Goal: Transaction & Acquisition: Download file/media

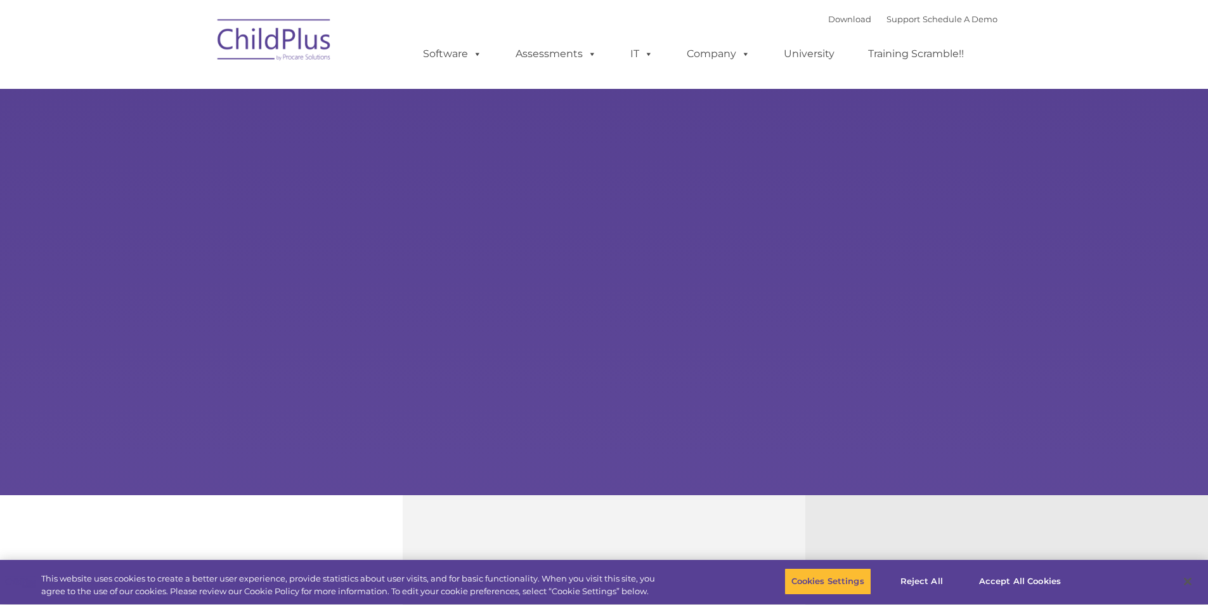
select select "MEDIUM"
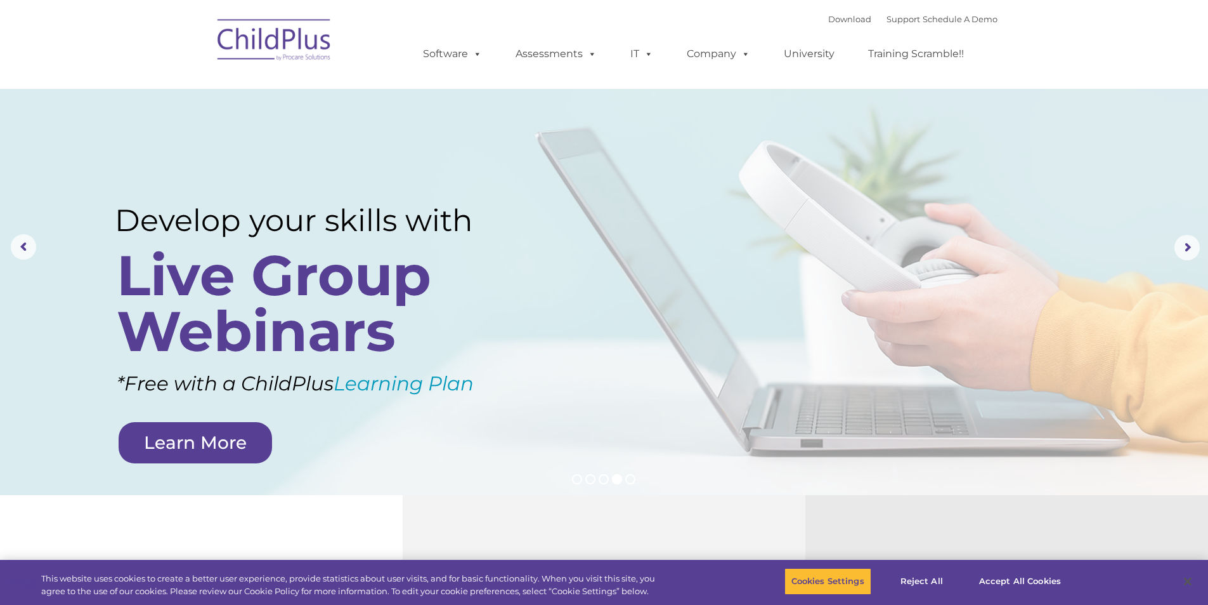
click at [285, 42] on img at bounding box center [274, 41] width 127 height 63
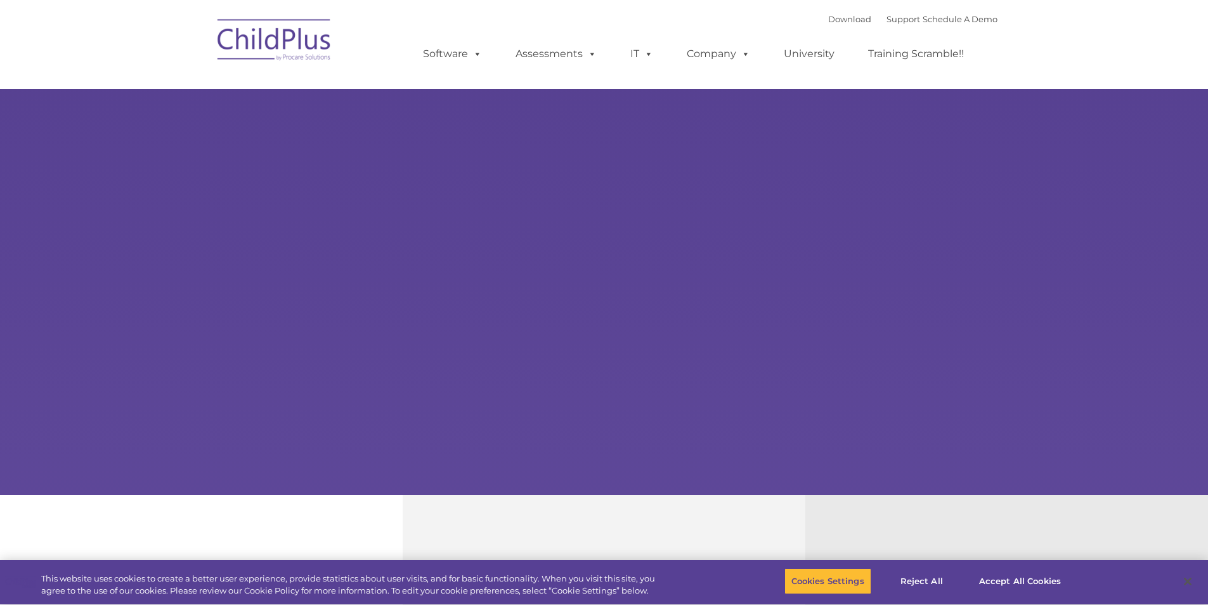
type input ""
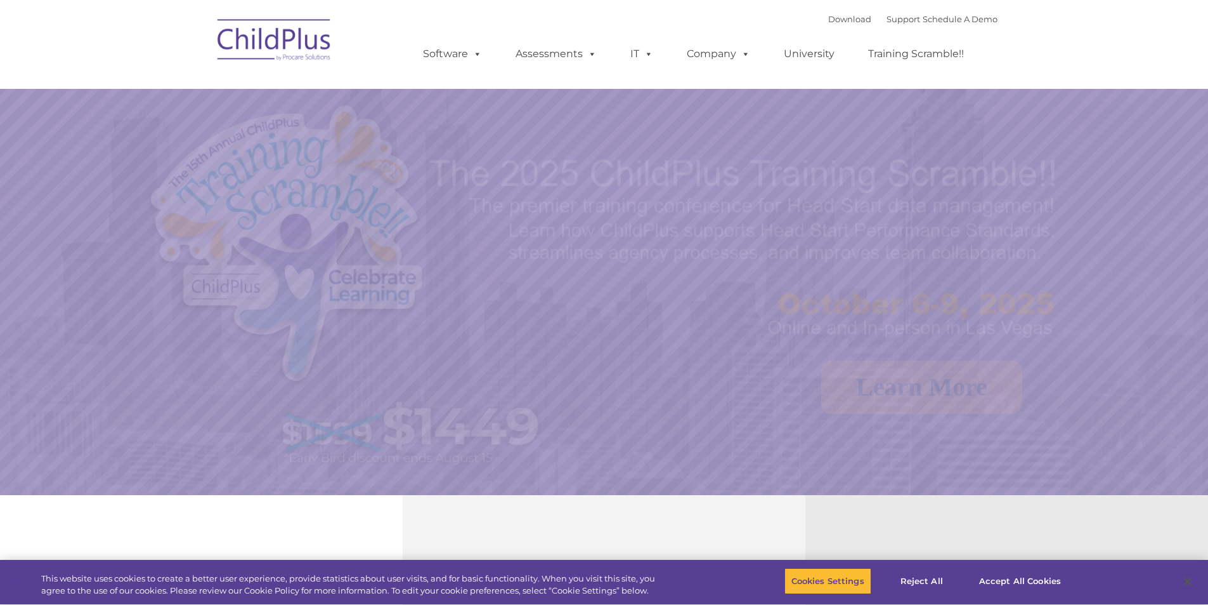
select select "MEDIUM"
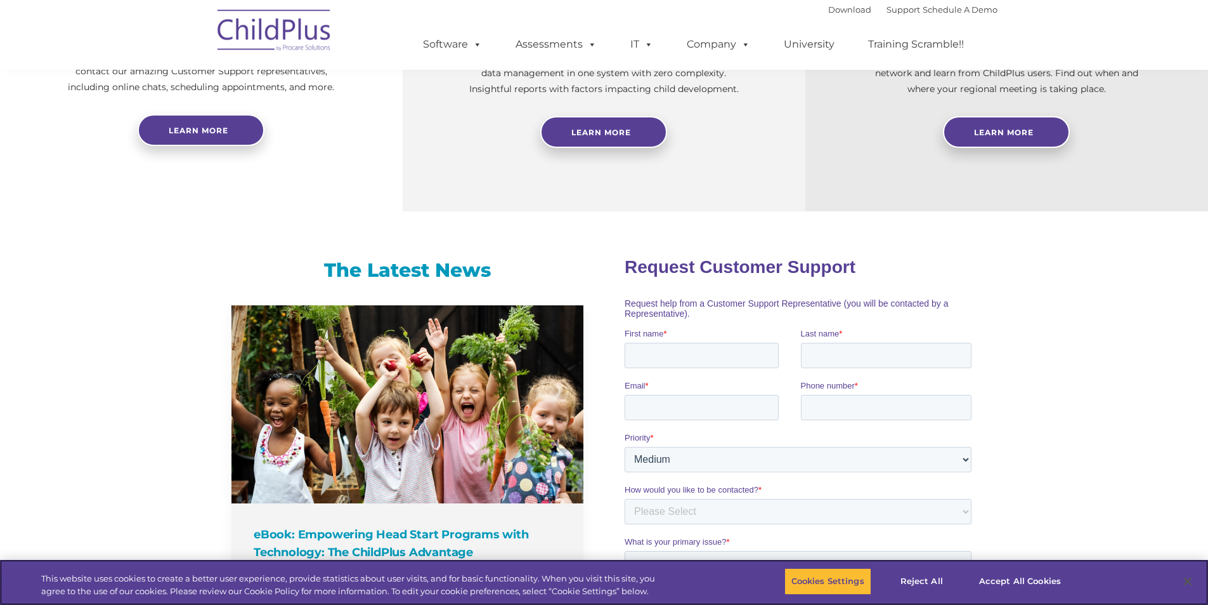
scroll to position [587, 0]
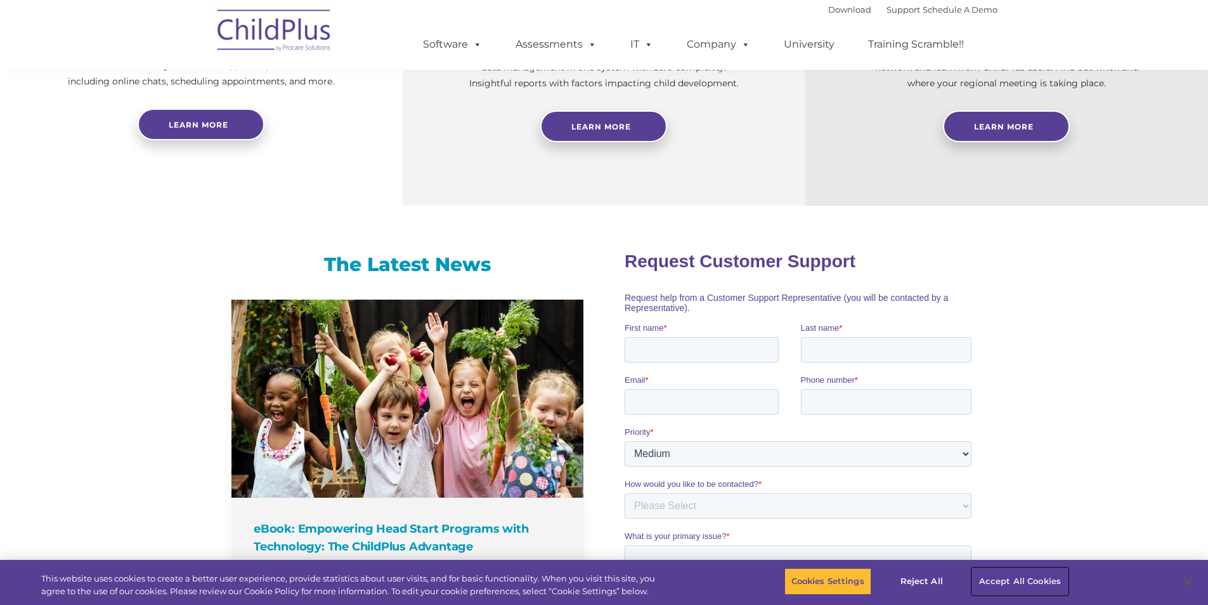
click at [1010, 579] on button "Accept All Cookies" at bounding box center [1020, 581] width 96 height 27
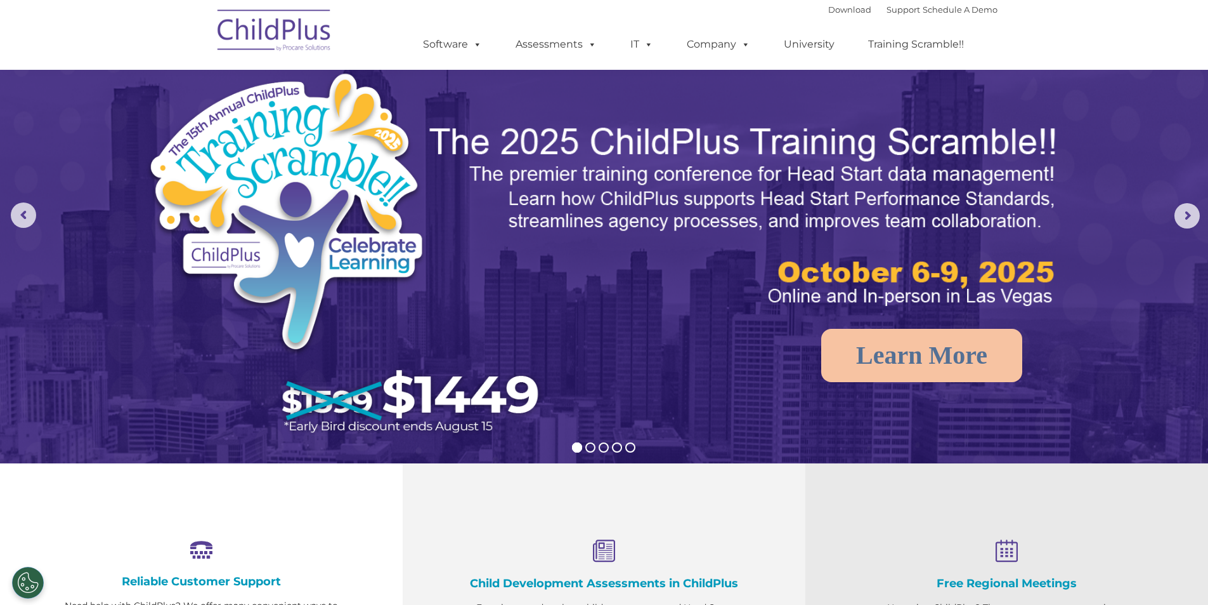
scroll to position [0, 0]
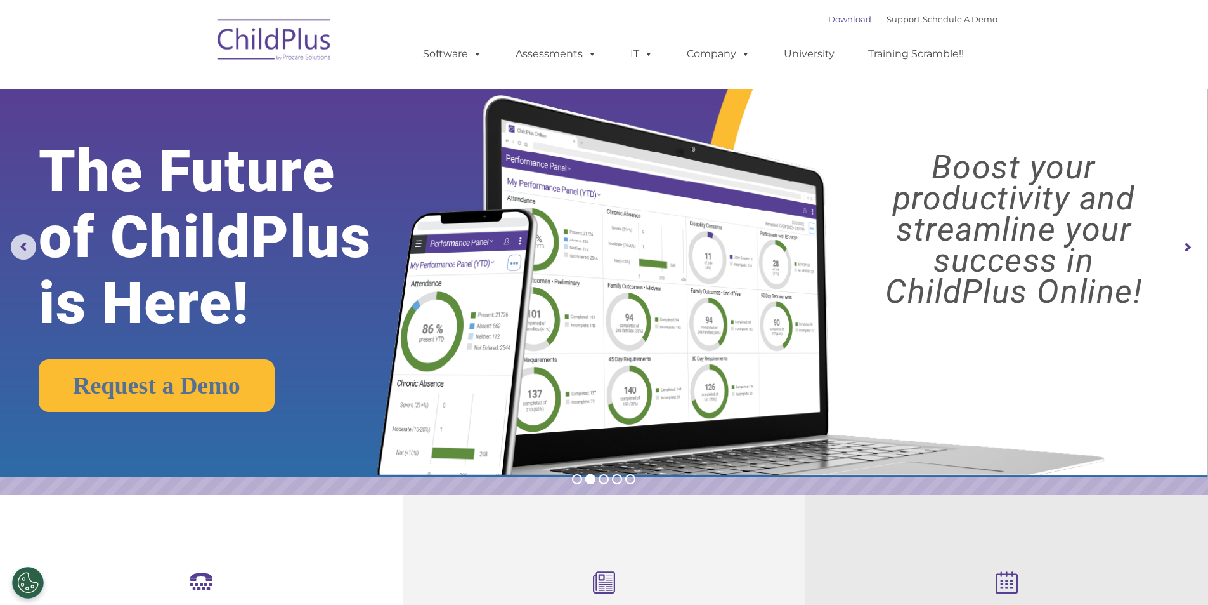
click at [835, 21] on link "Download" at bounding box center [849, 19] width 43 height 10
